Goal: Task Accomplishment & Management: Complete application form

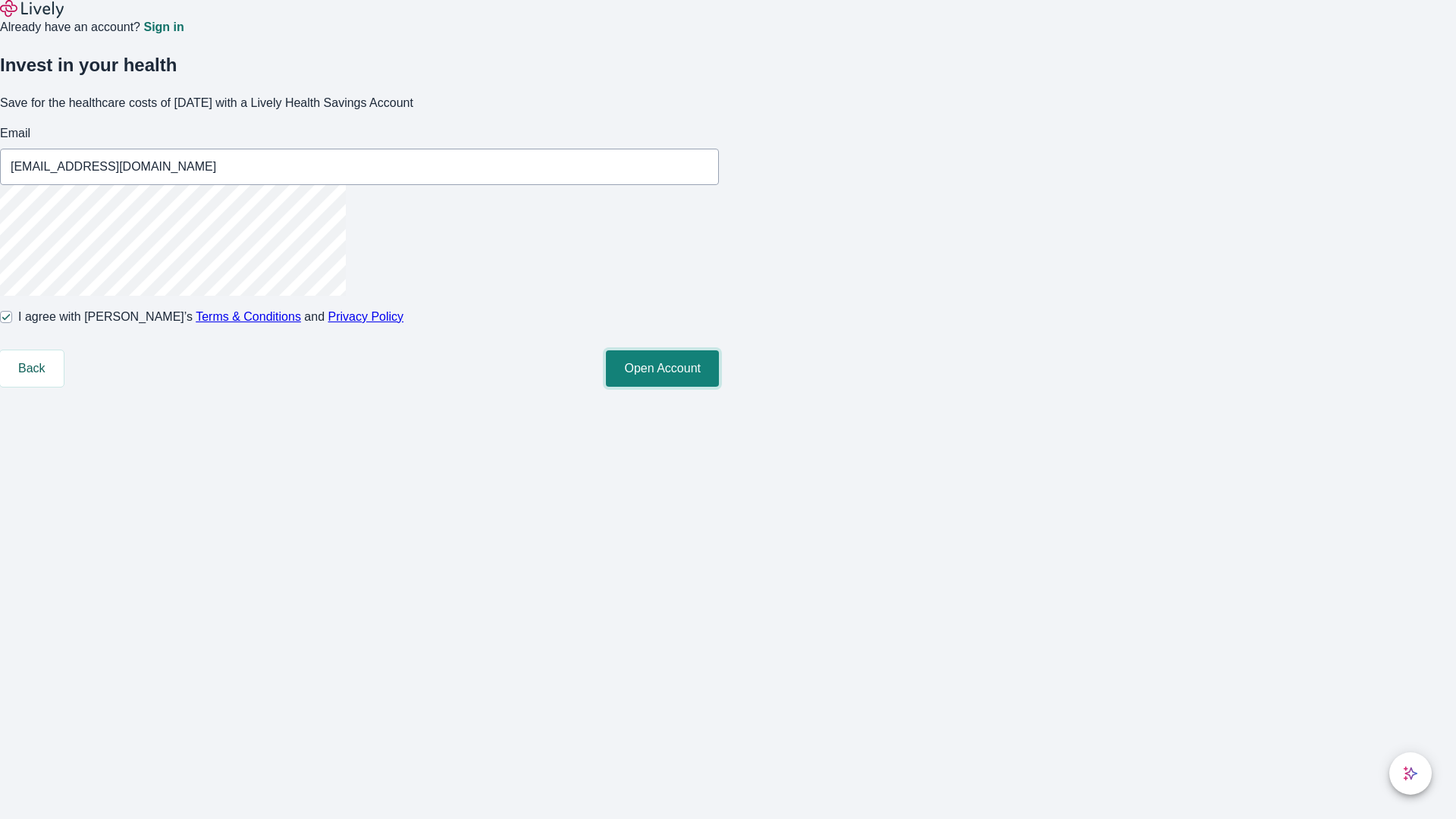
click at [719, 387] on button "Open Account" at bounding box center [663, 369] width 113 height 37
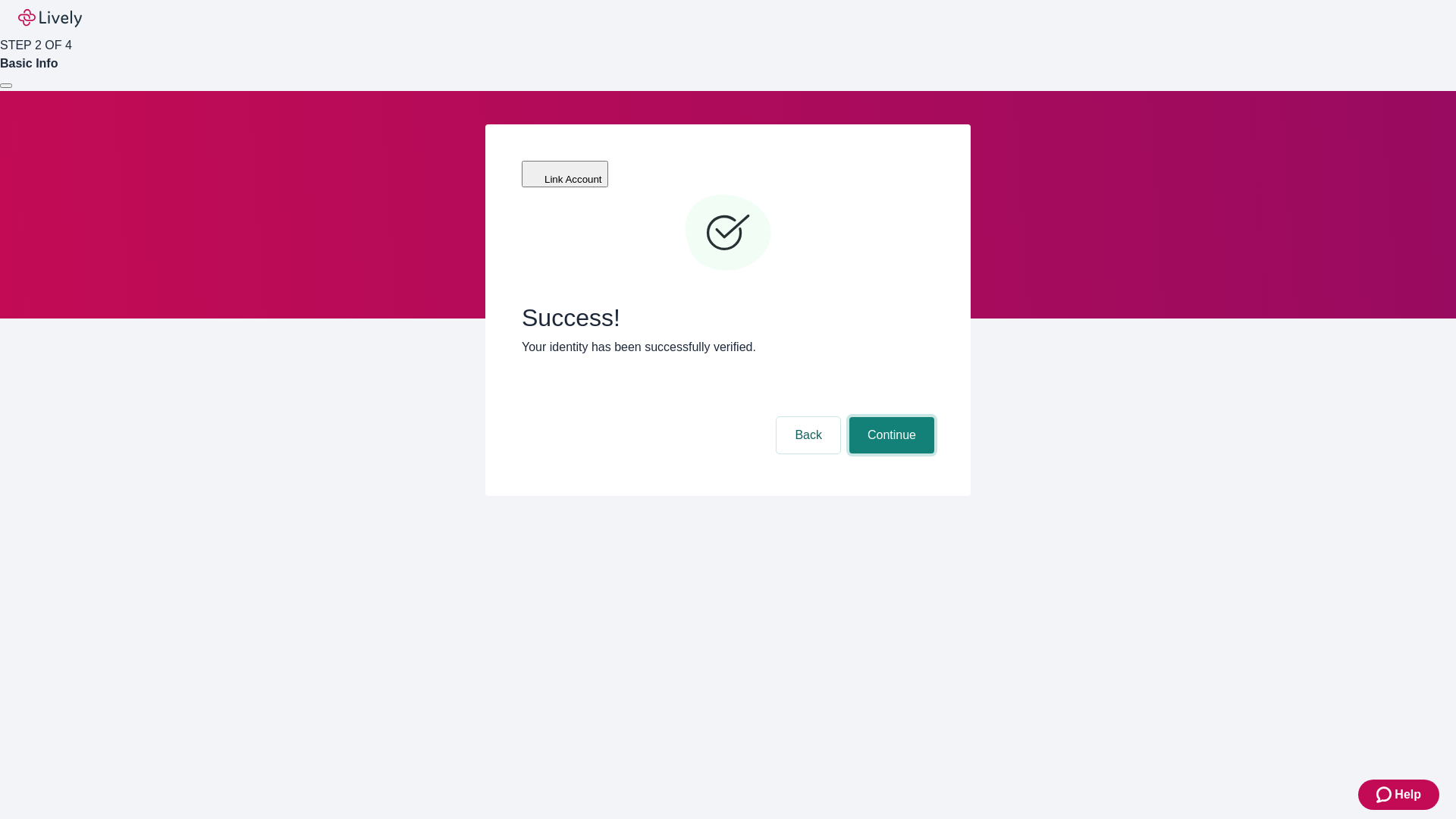
click at [890, 417] on button "Continue" at bounding box center [892, 435] width 85 height 37
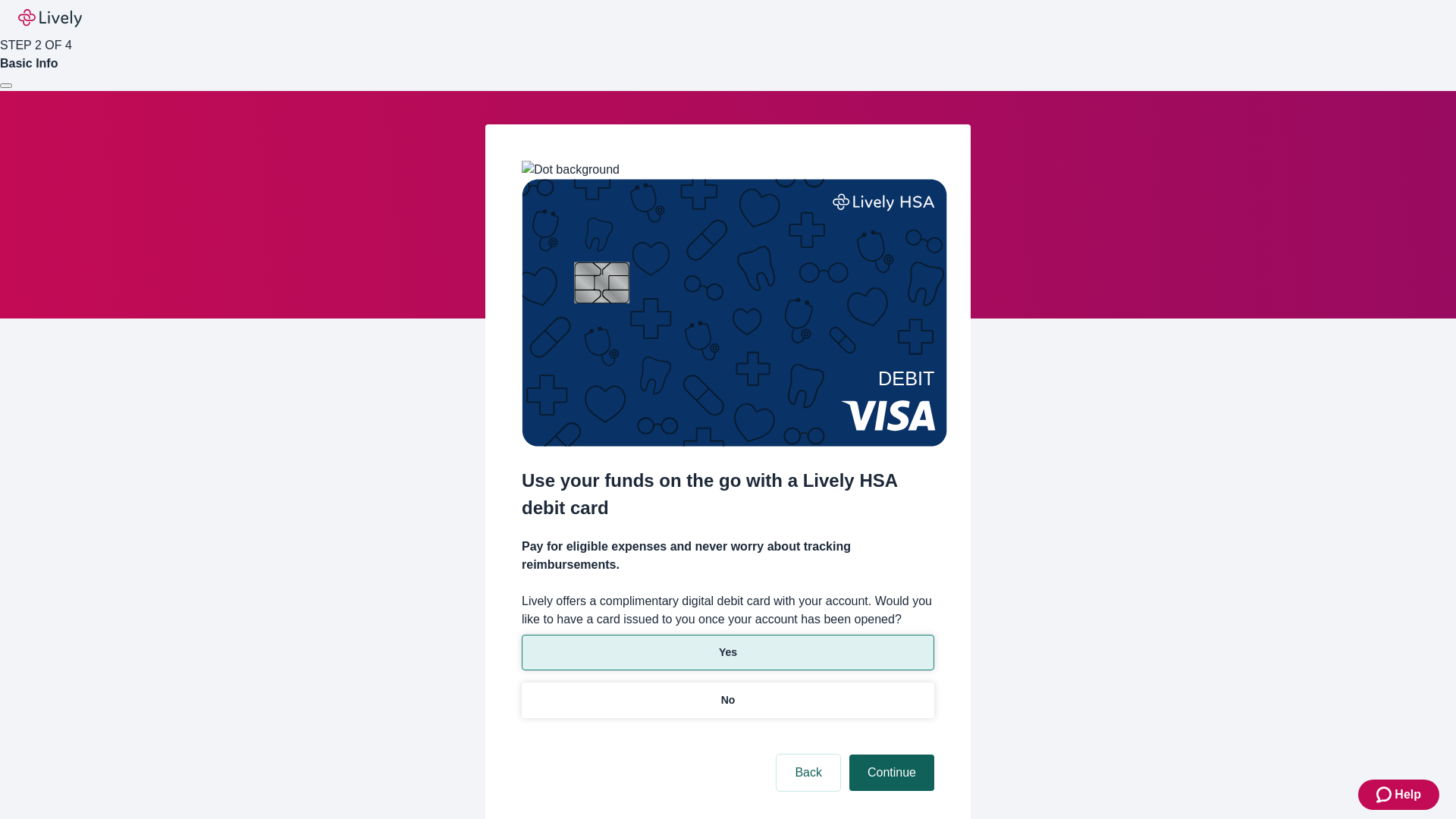
click at [727, 693] on p "No" at bounding box center [728, 700] width 15 height 16
click at [890, 755] on button "Continue" at bounding box center [892, 773] width 85 height 37
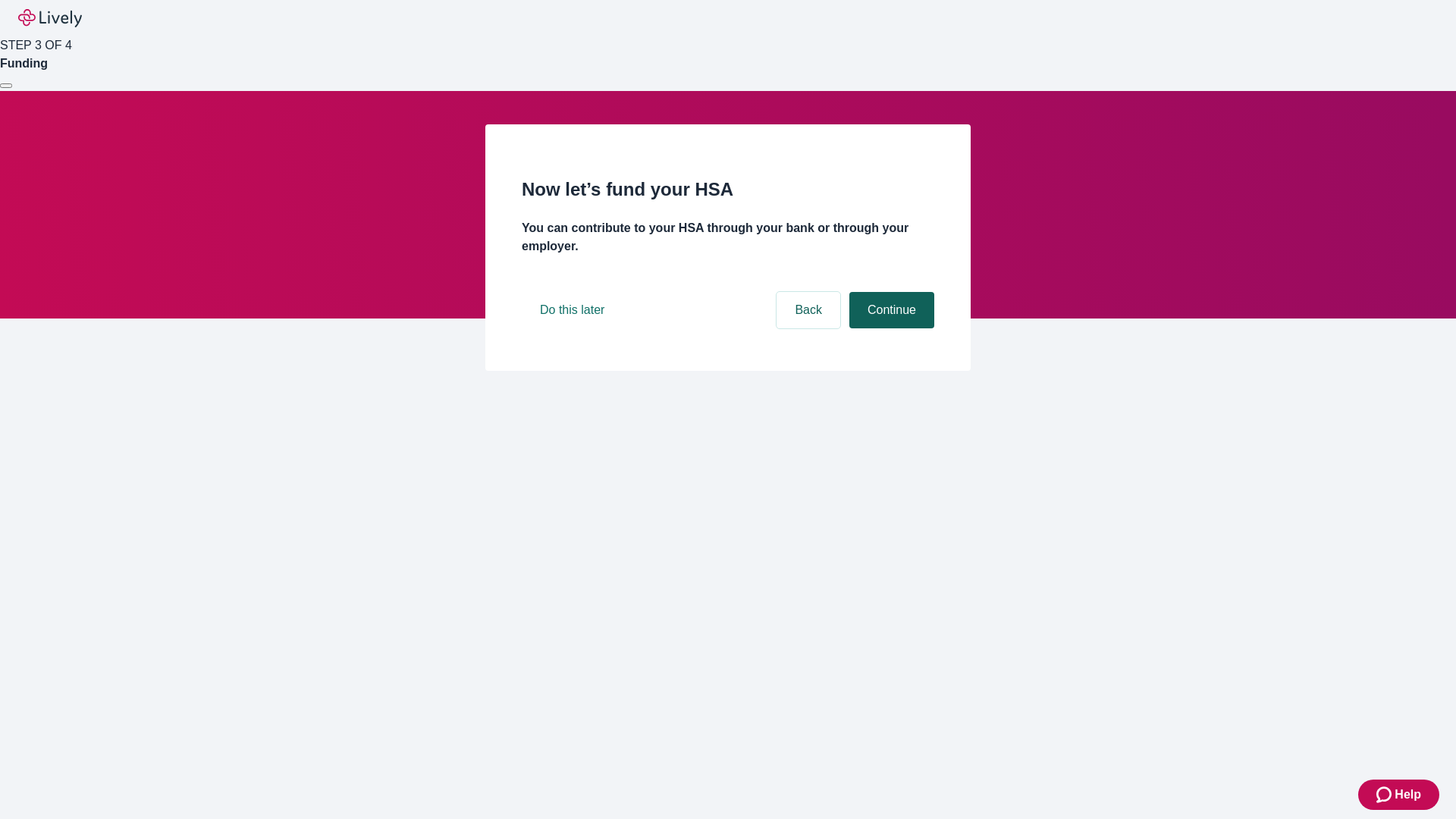
click at [890, 328] on button "Continue" at bounding box center [892, 310] width 85 height 37
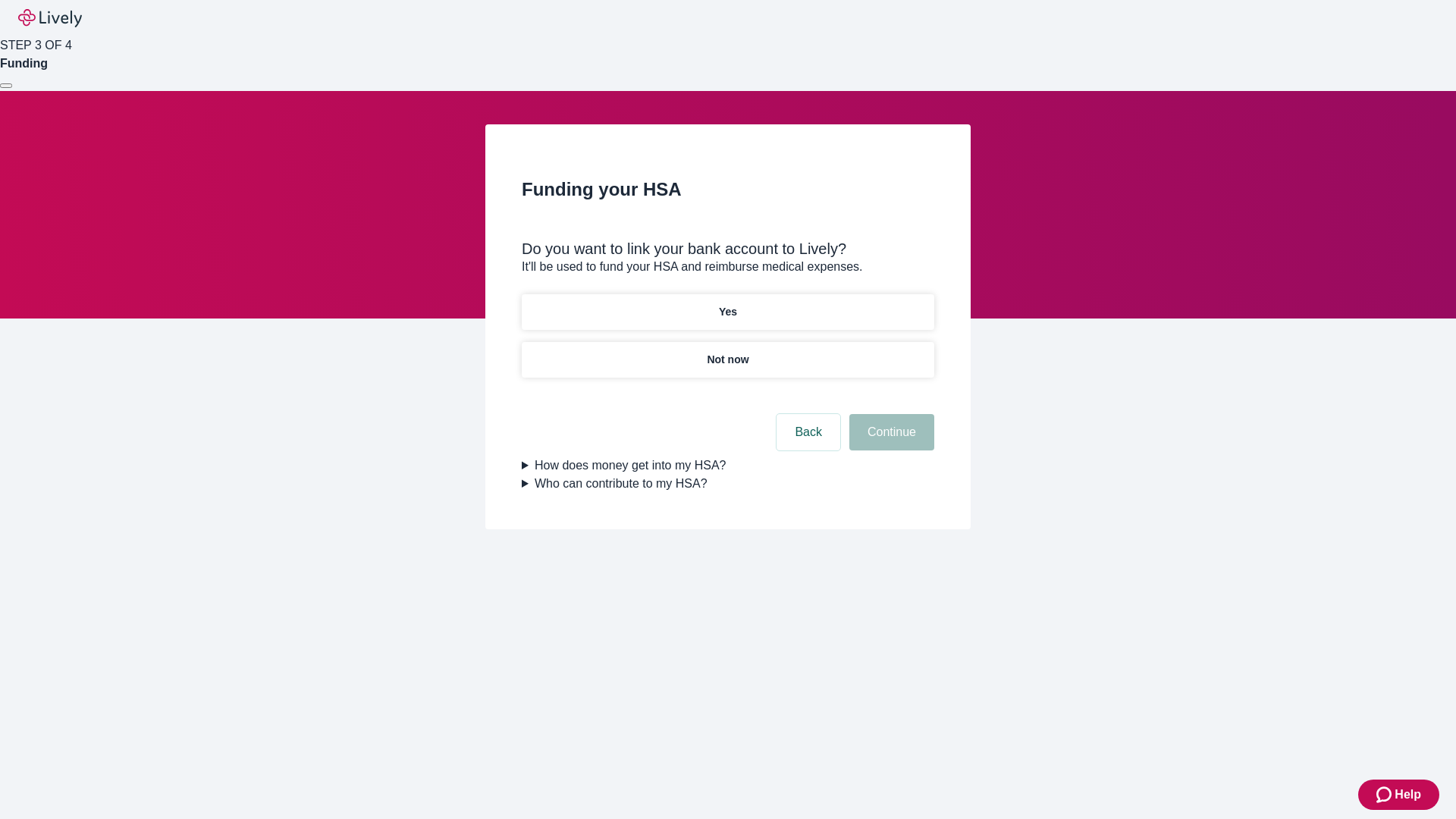
click at [727, 304] on p "Yes" at bounding box center [728, 312] width 18 height 16
click at [890, 414] on button "Continue" at bounding box center [892, 432] width 85 height 37
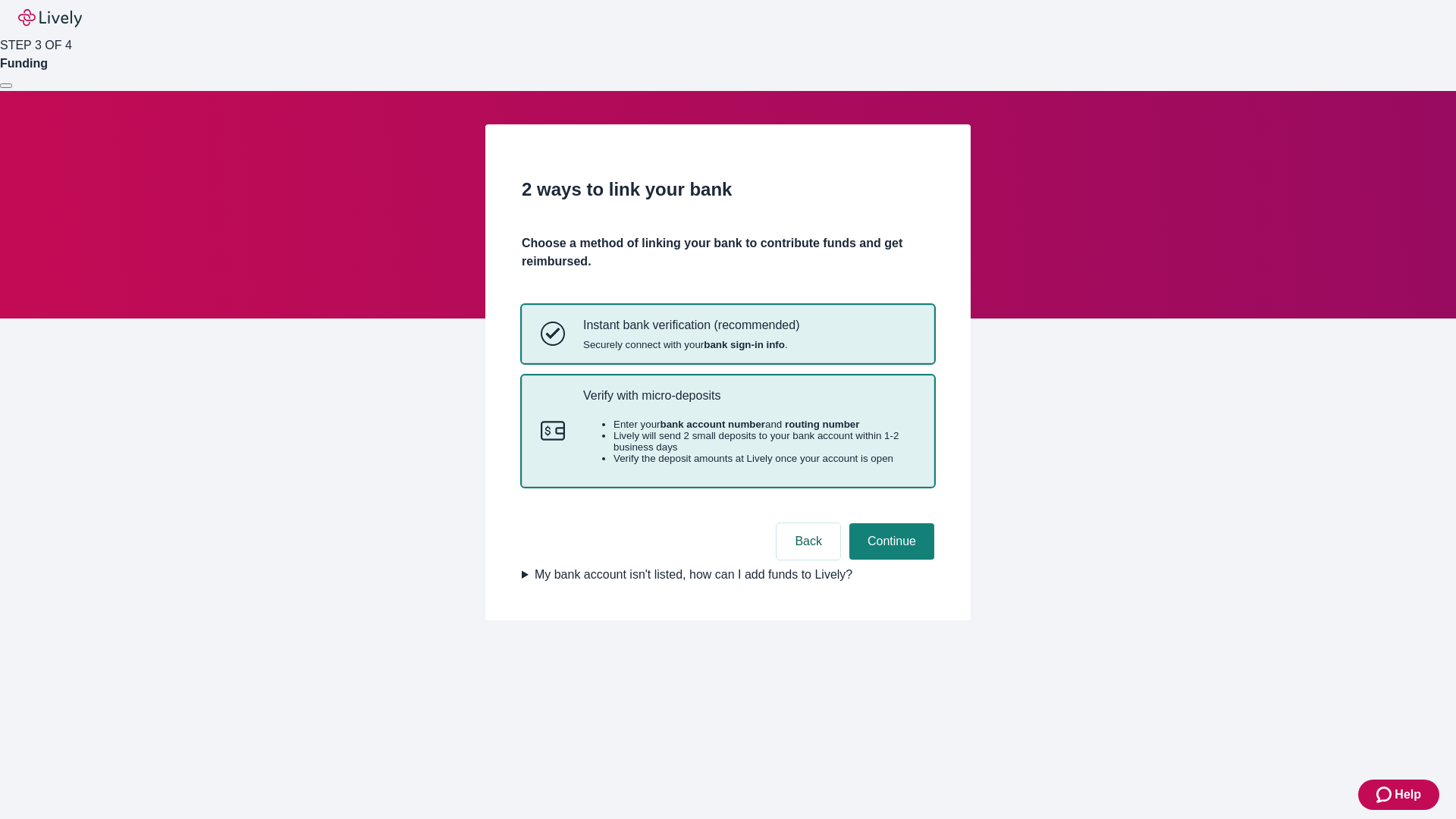
click at [749, 403] on p "Verify with micro-deposits" at bounding box center [749, 395] width 332 height 15
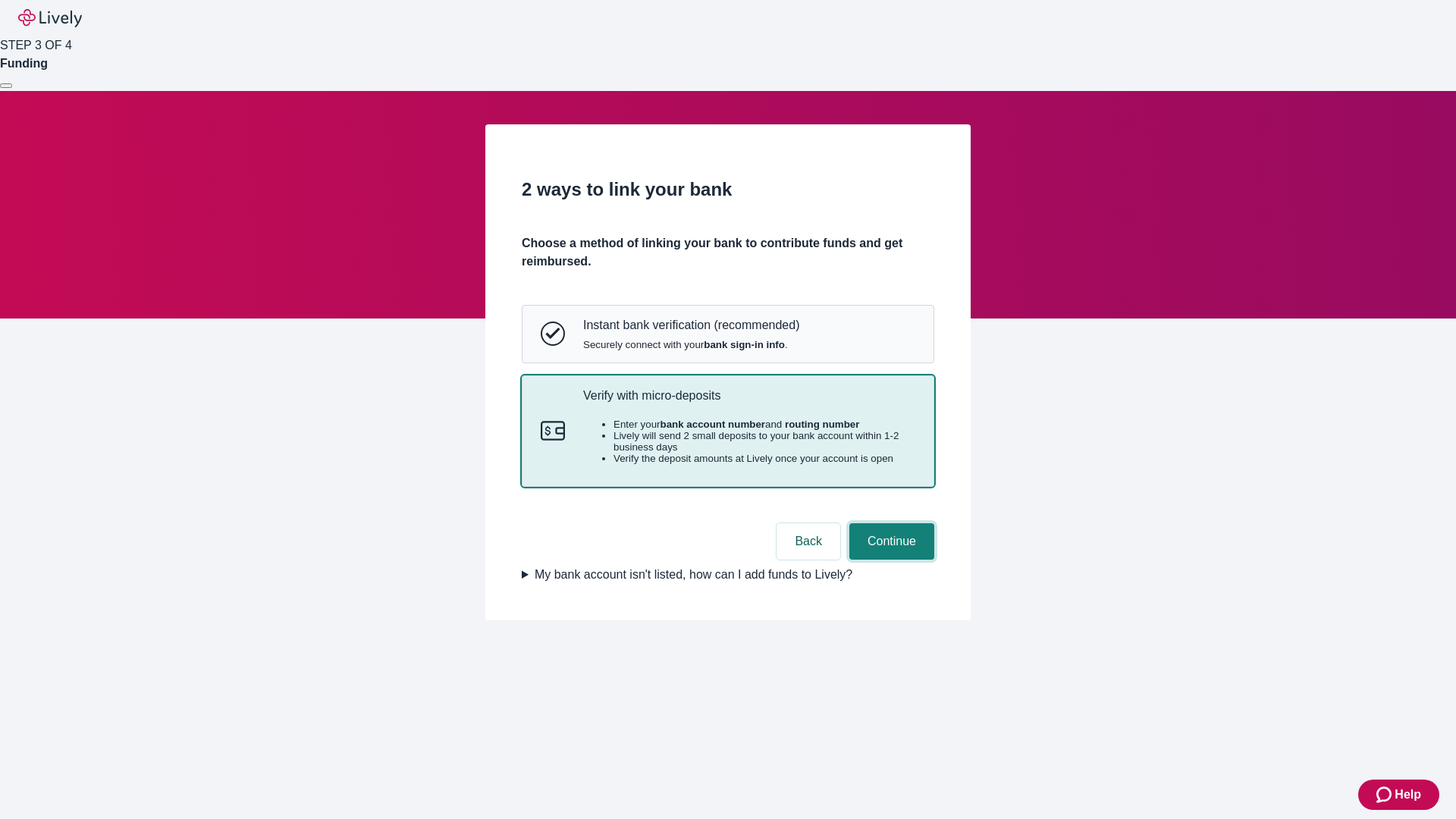
click at [890, 560] on button "Continue" at bounding box center [892, 541] width 85 height 37
